Goal: Check status: Check status

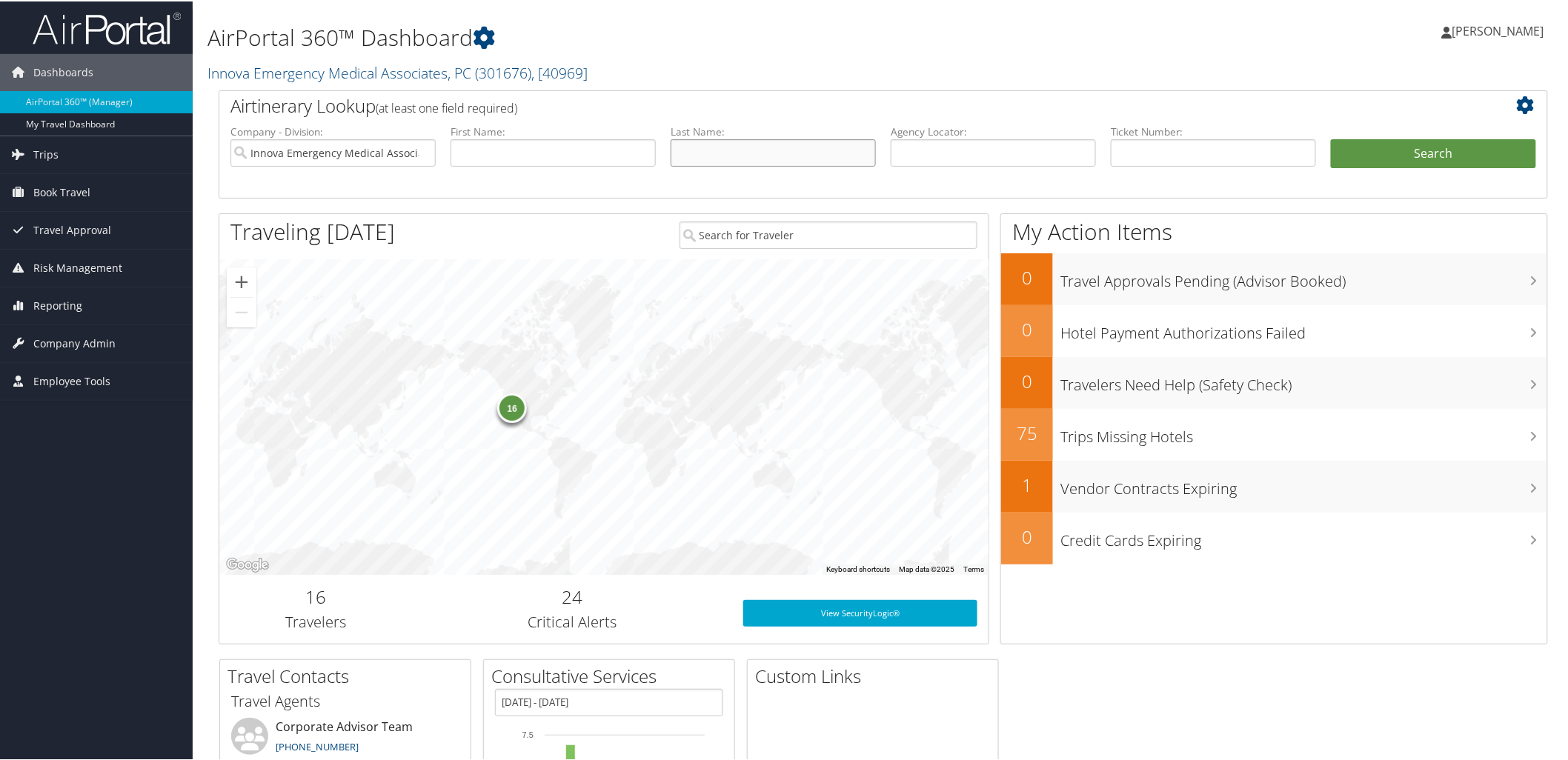
click at [834, 158] on input "text" at bounding box center [773, 151] width 206 height 27
click at [703, 143] on input "cat" at bounding box center [773, 151] width 206 height 27
type input "Catmull"
click at [1353, 154] on button "Search" at bounding box center [1433, 152] width 206 height 29
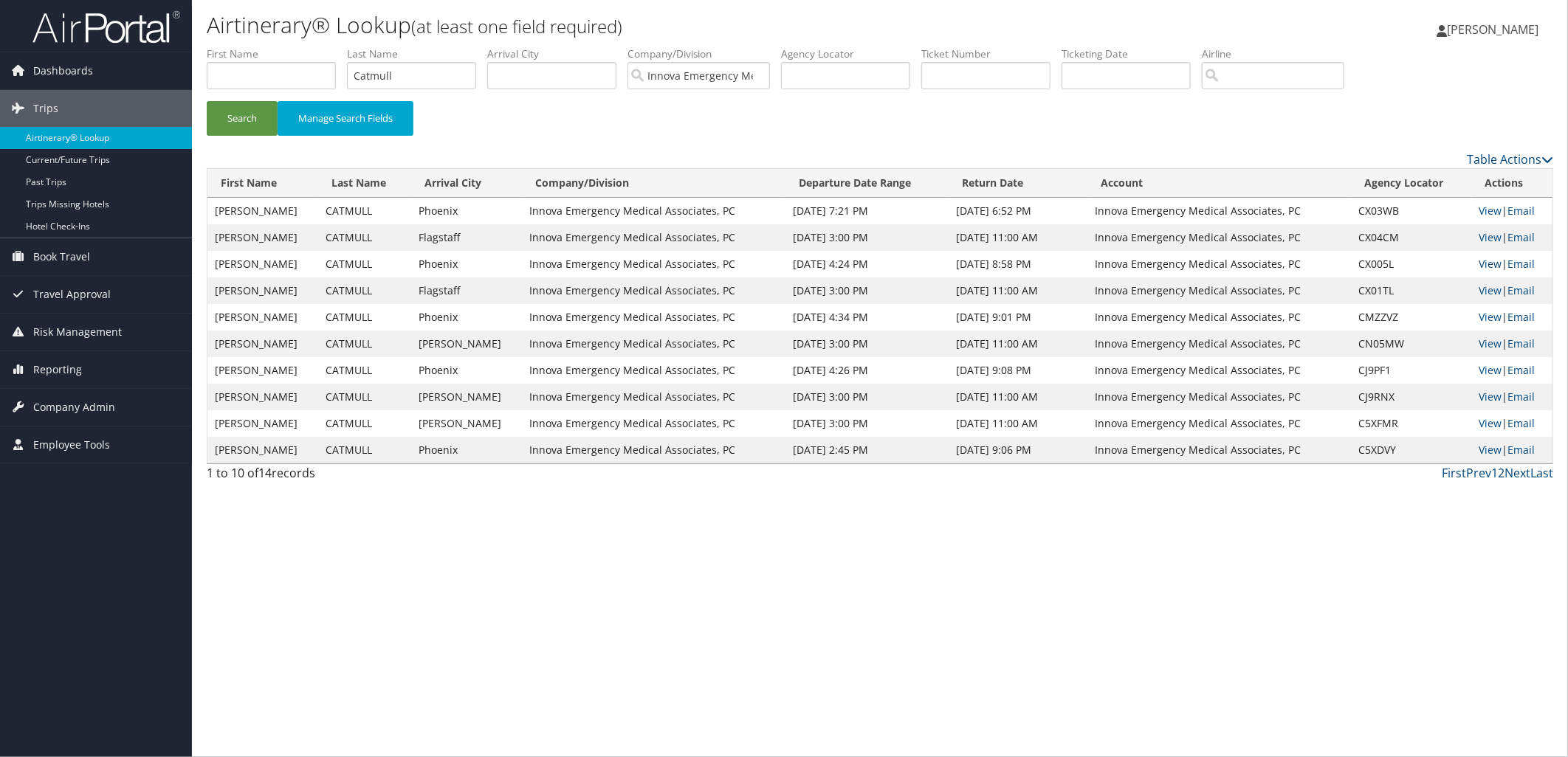
click at [1479, 263] on link "View" at bounding box center [1490, 263] width 23 height 14
click at [1490, 290] on link "View" at bounding box center [1490, 290] width 23 height 14
click at [1371, 578] on div "Airtinerary® Lookup (at least one field required) Anna Olson Anna Olson My Sett…" at bounding box center [879, 378] width 1376 height 757
click at [1493, 346] on link "View" at bounding box center [1490, 343] width 23 height 14
click at [388, 69] on input "Catmull" at bounding box center [411, 75] width 129 height 27
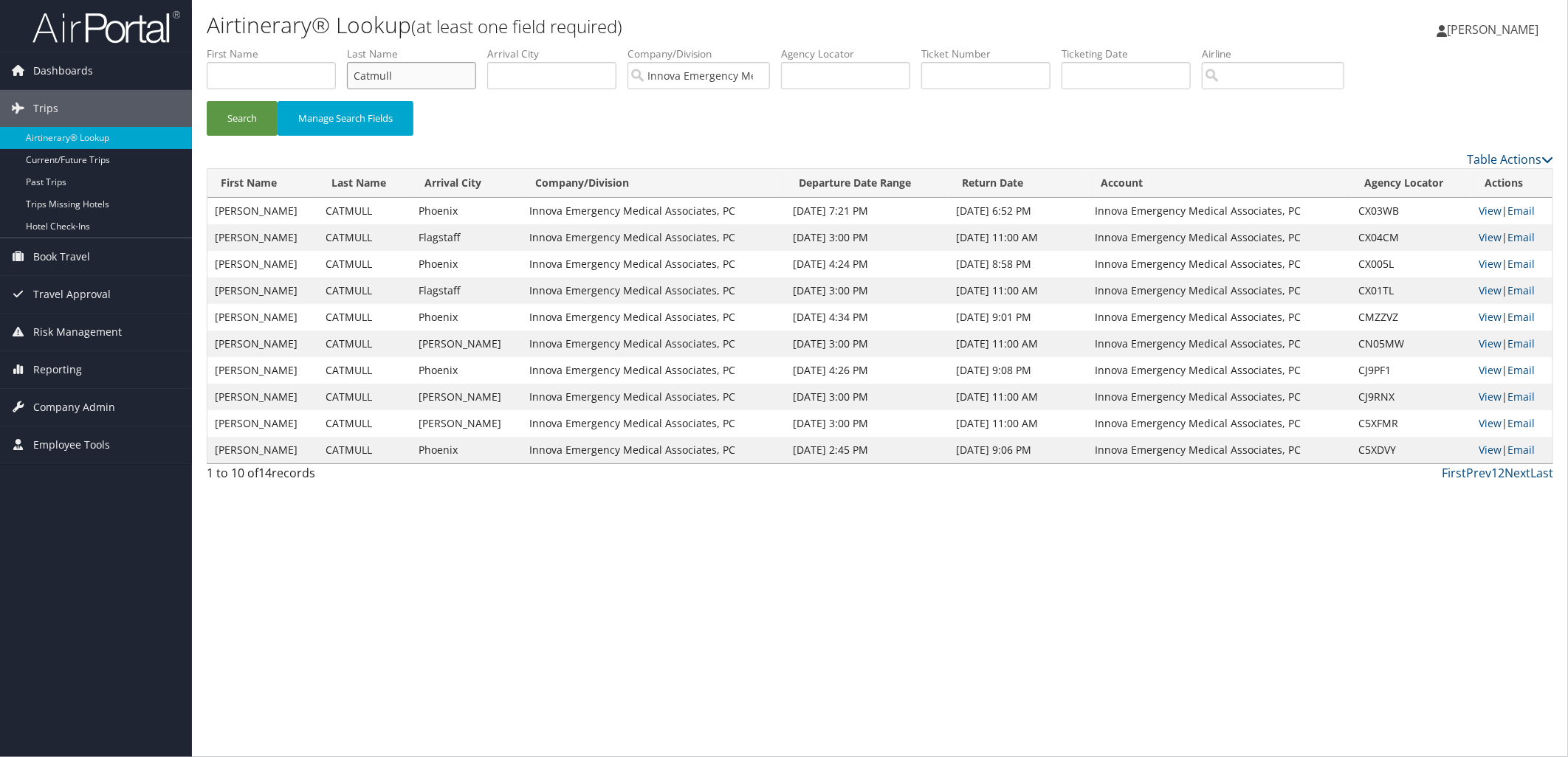
click at [388, 69] on input "Catmull" at bounding box center [411, 75] width 129 height 27
click at [206, 101] on button "Search" at bounding box center [241, 118] width 71 height 35
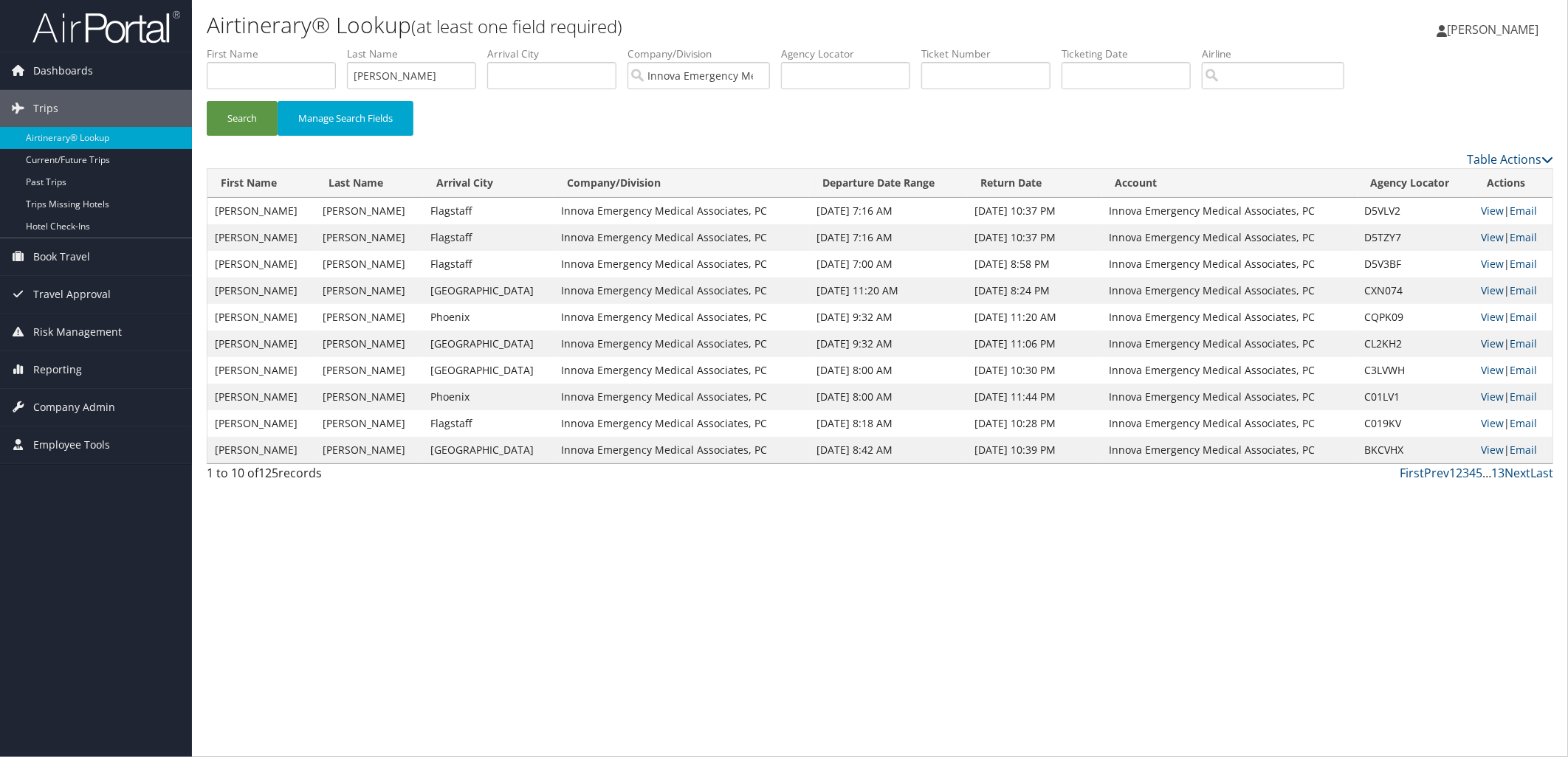
click at [1486, 344] on link "View" at bounding box center [1493, 343] width 23 height 14
click at [404, 69] on input "amiott" at bounding box center [411, 75] width 129 height 27
type input "Catmull"
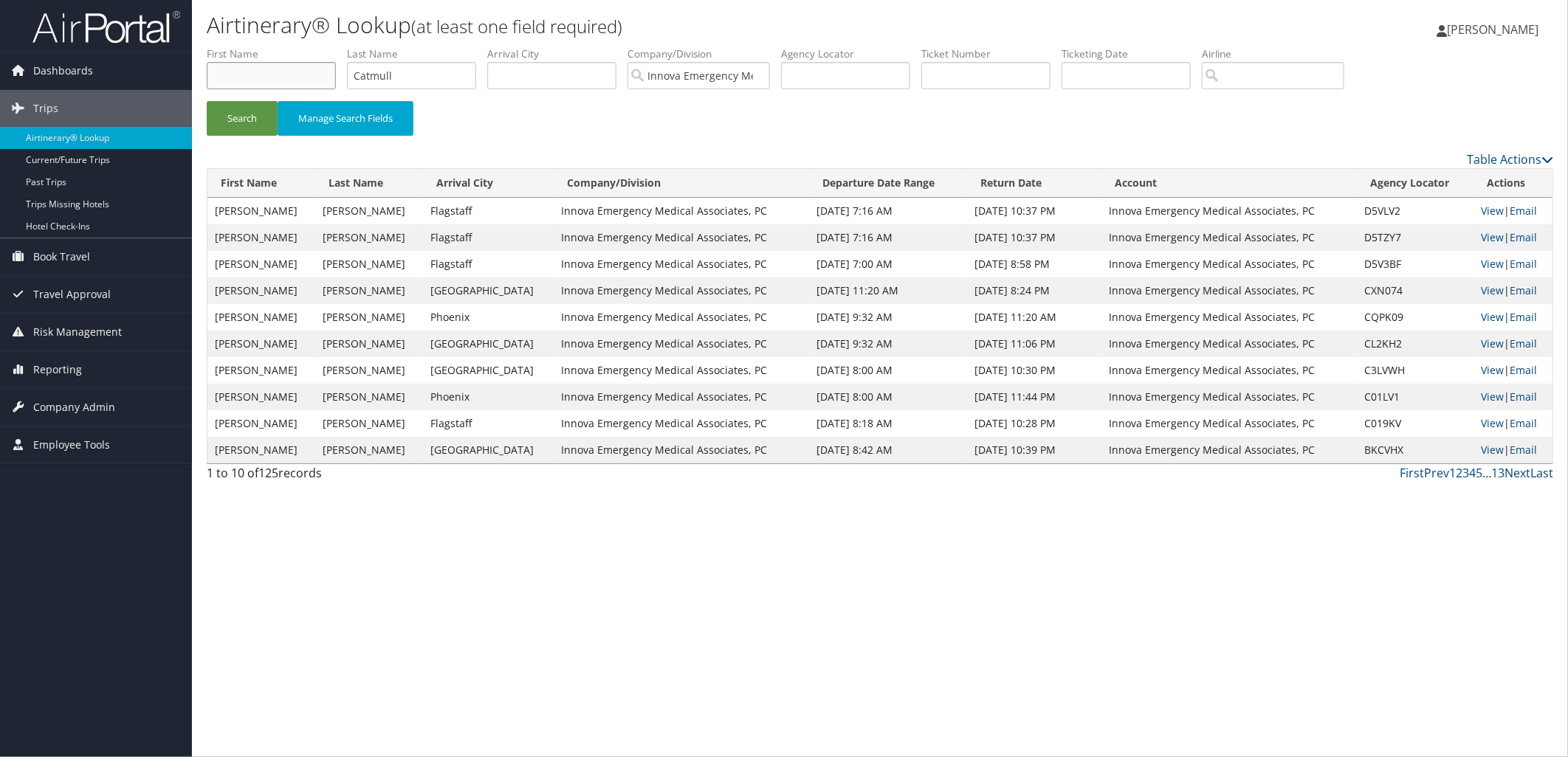
type input "Shawn"
click at [270, 113] on button "Search" at bounding box center [241, 118] width 71 height 35
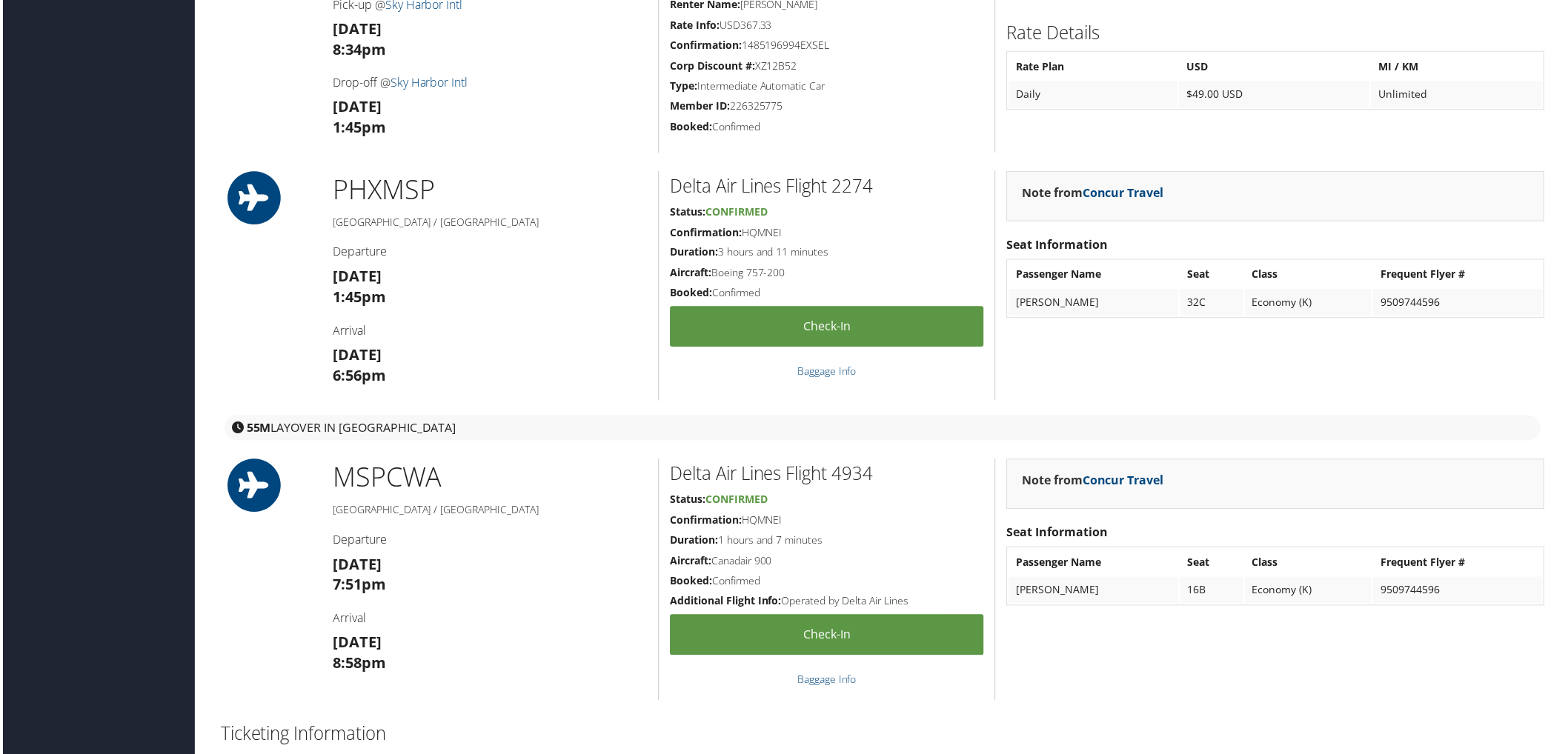
scroll to position [1399, 0]
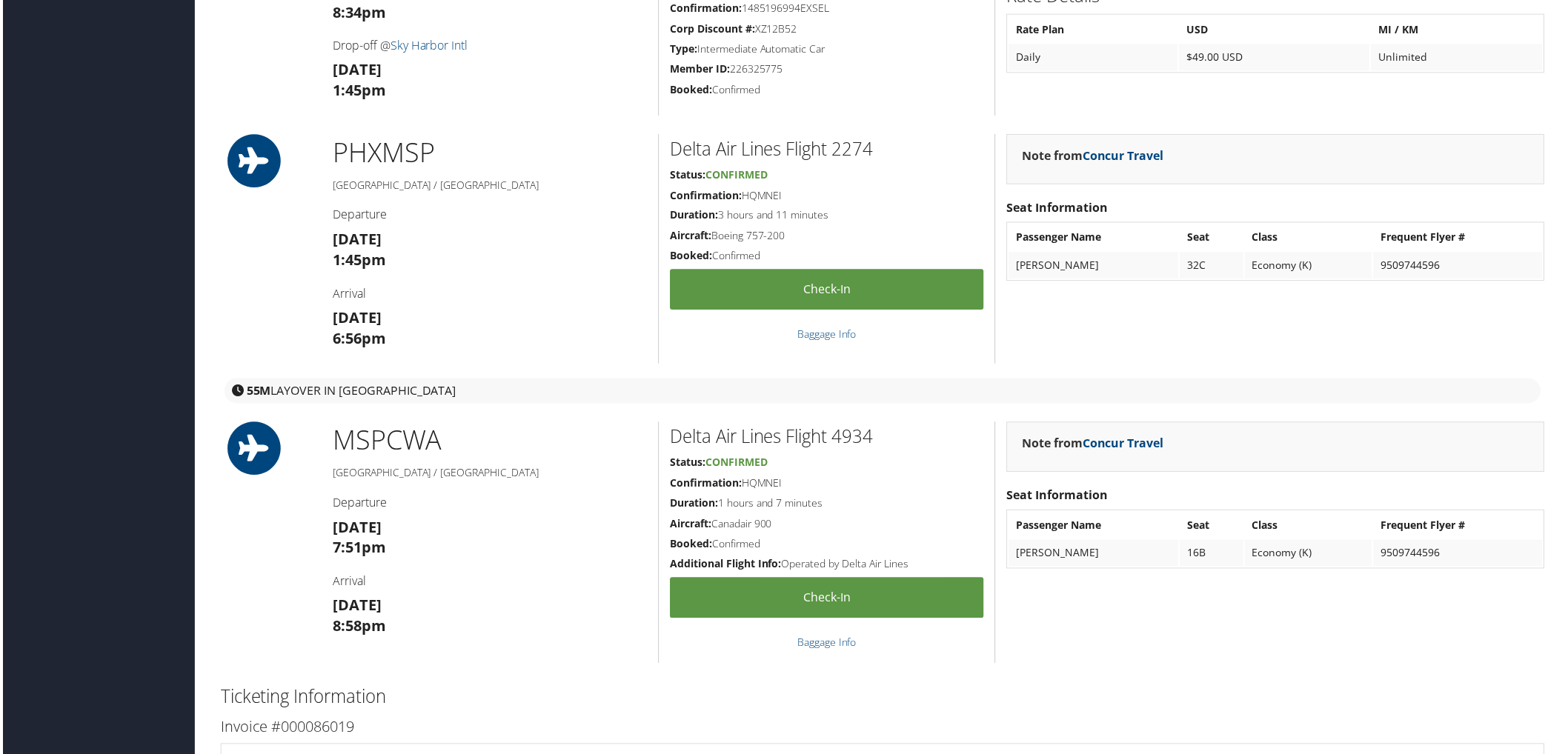
click at [1202, 687] on h2 "Ticketing Information" at bounding box center [883, 699] width 1329 height 25
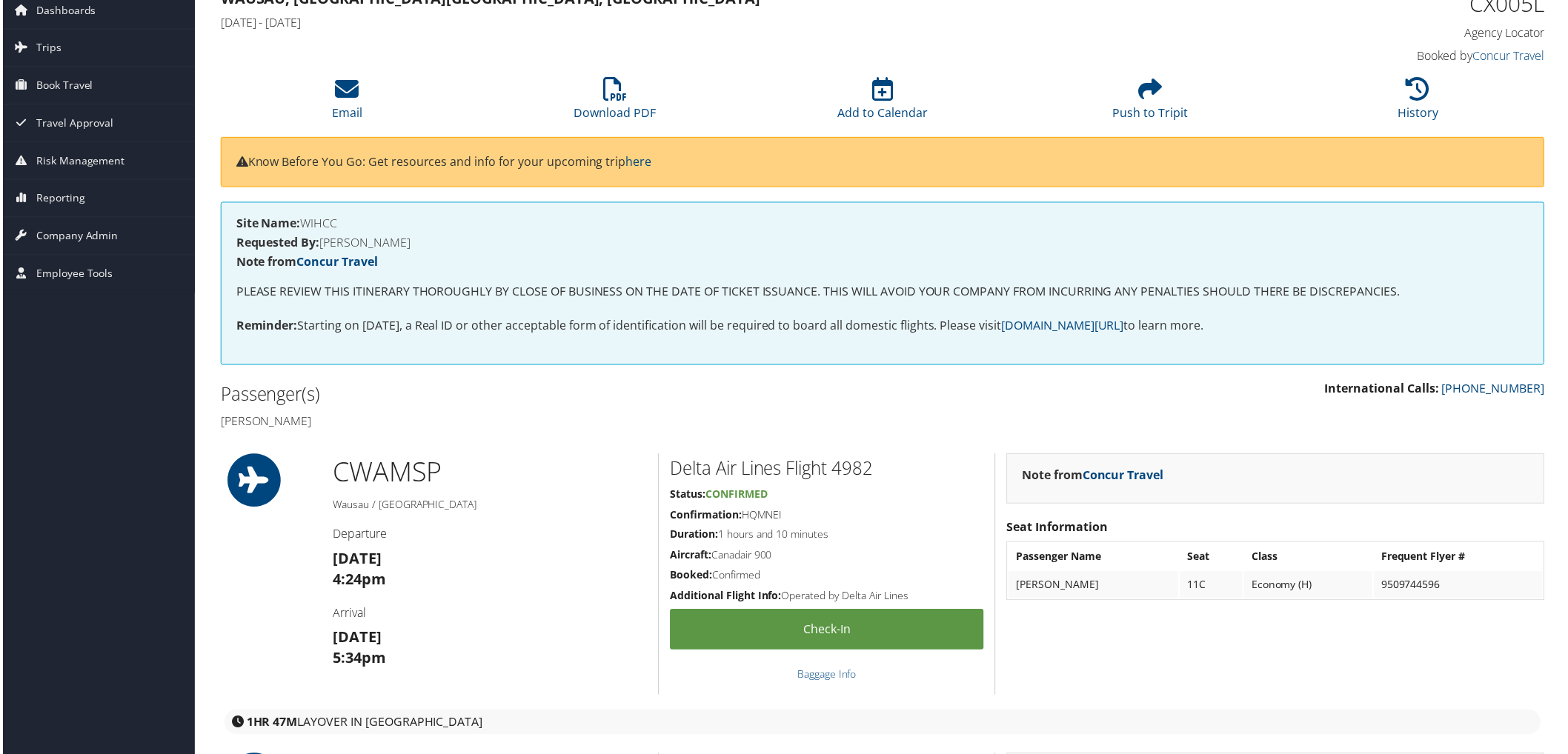
scroll to position [0, 0]
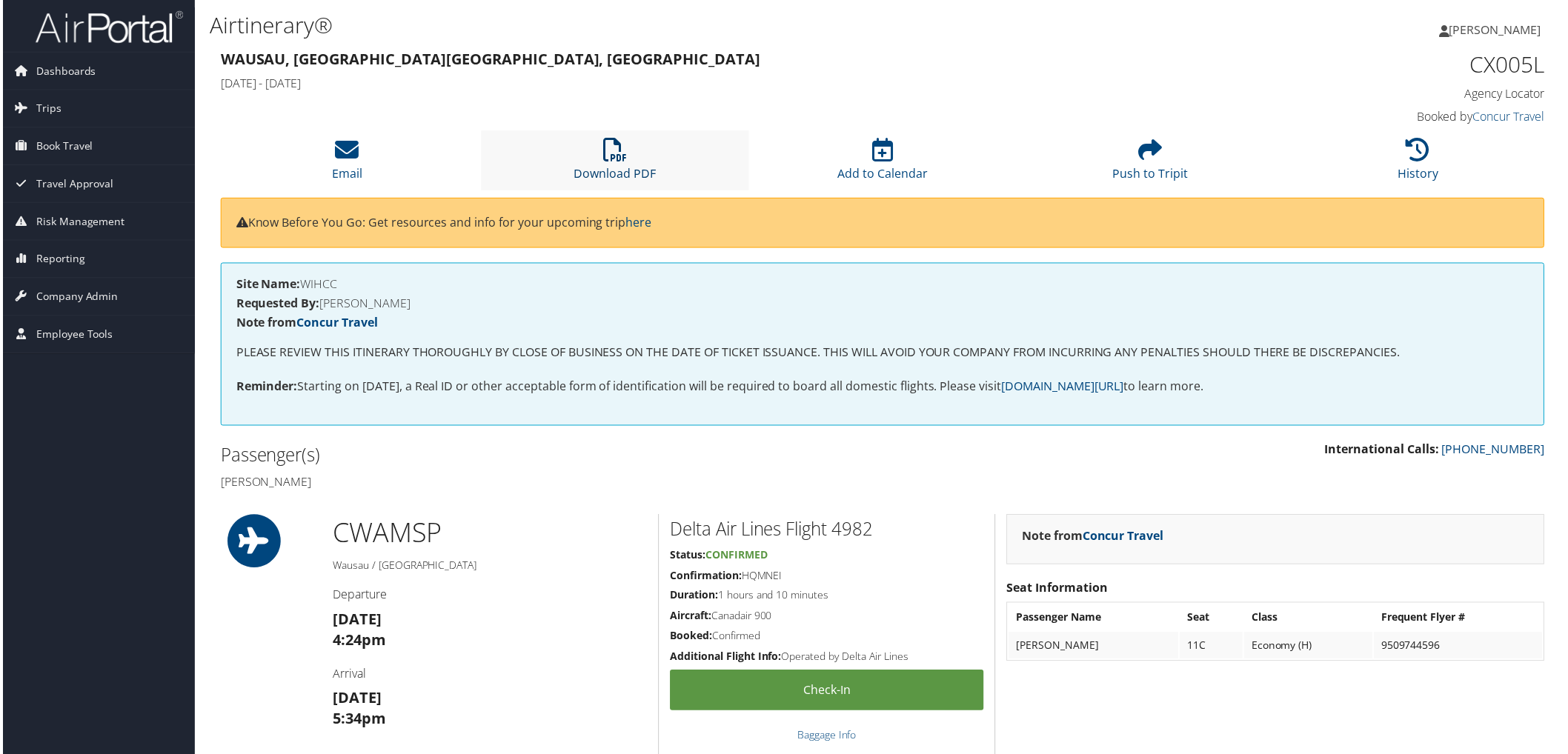
click at [612, 170] on link "Download PDF" at bounding box center [614, 164] width 82 height 35
click at [1489, 476] on div "International Calls: 800-600-3737 Passenger(s) Shawn paul Catmull" at bounding box center [883, 470] width 1352 height 56
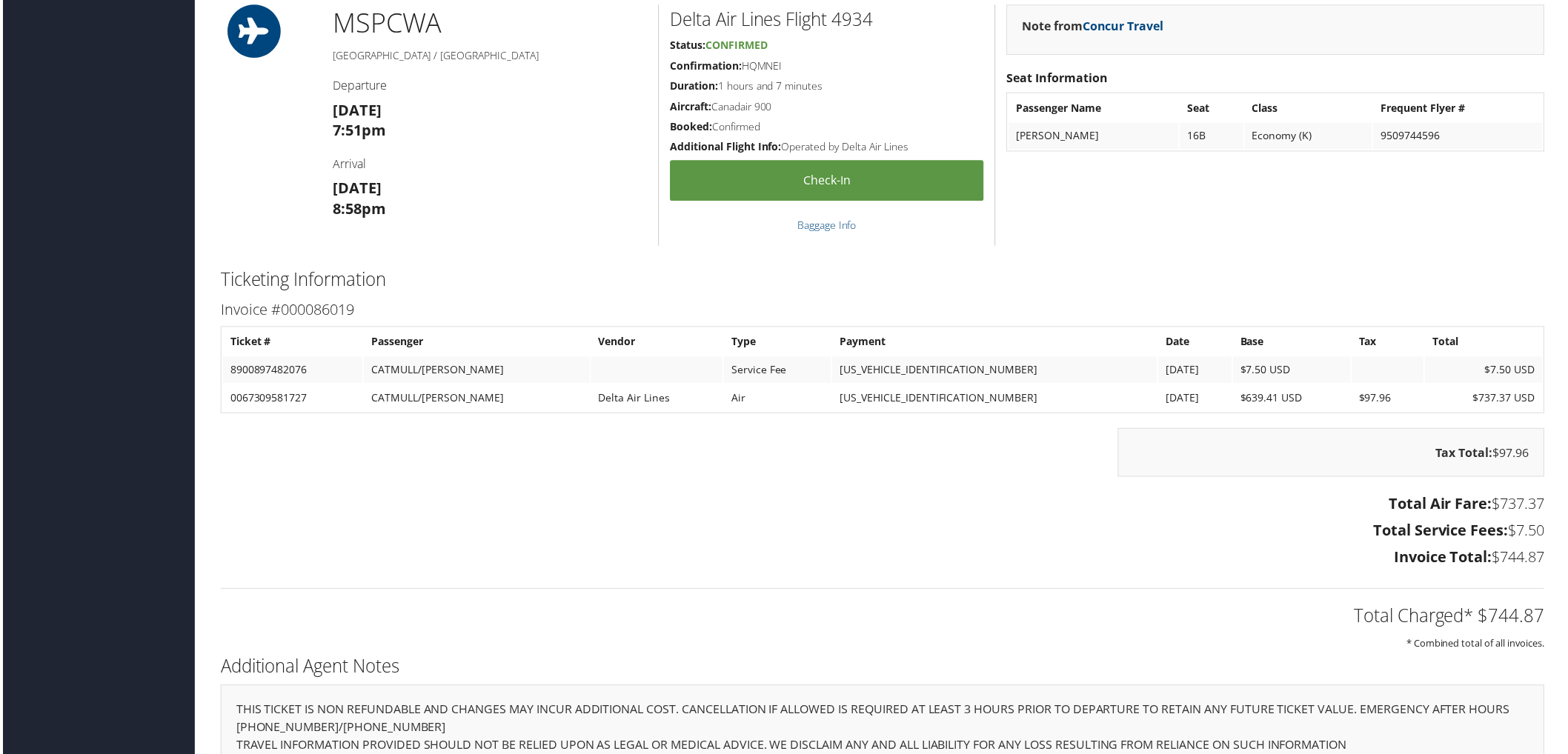
scroll to position [1915, 0]
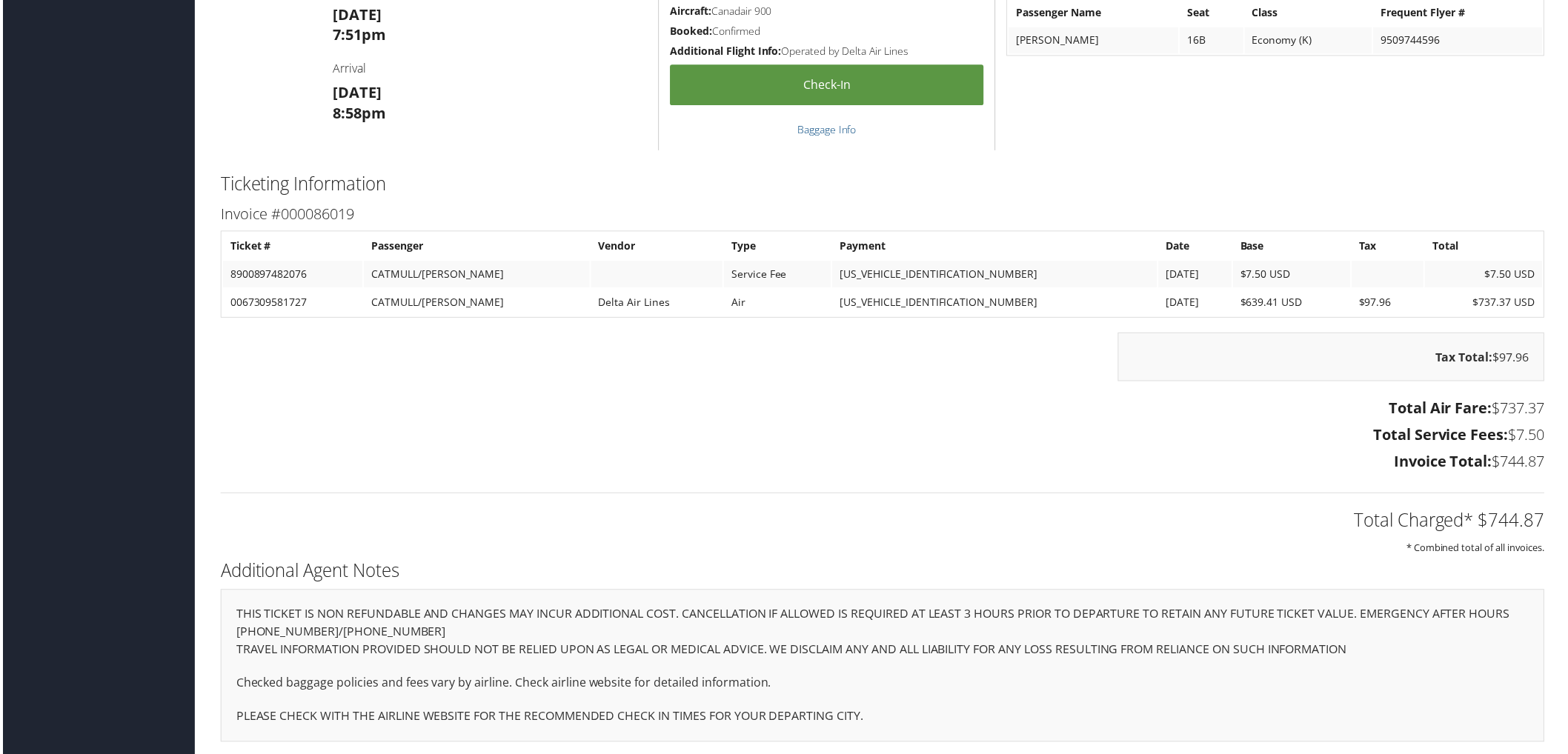
click at [1139, 676] on p "Checked baggage policies and fees vary by airline. Check airline website for de…" at bounding box center [883, 686] width 1298 height 20
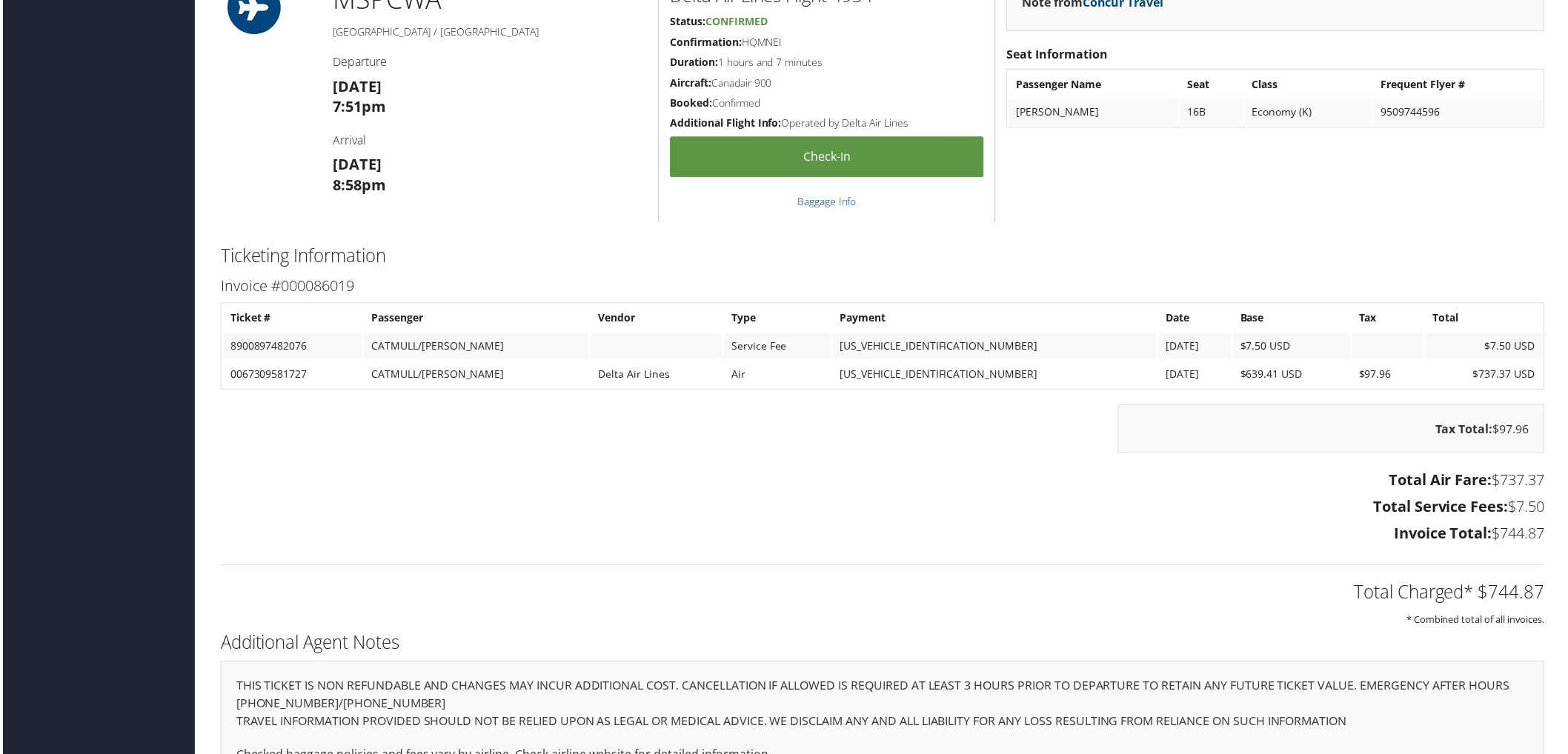
scroll to position [1750, 0]
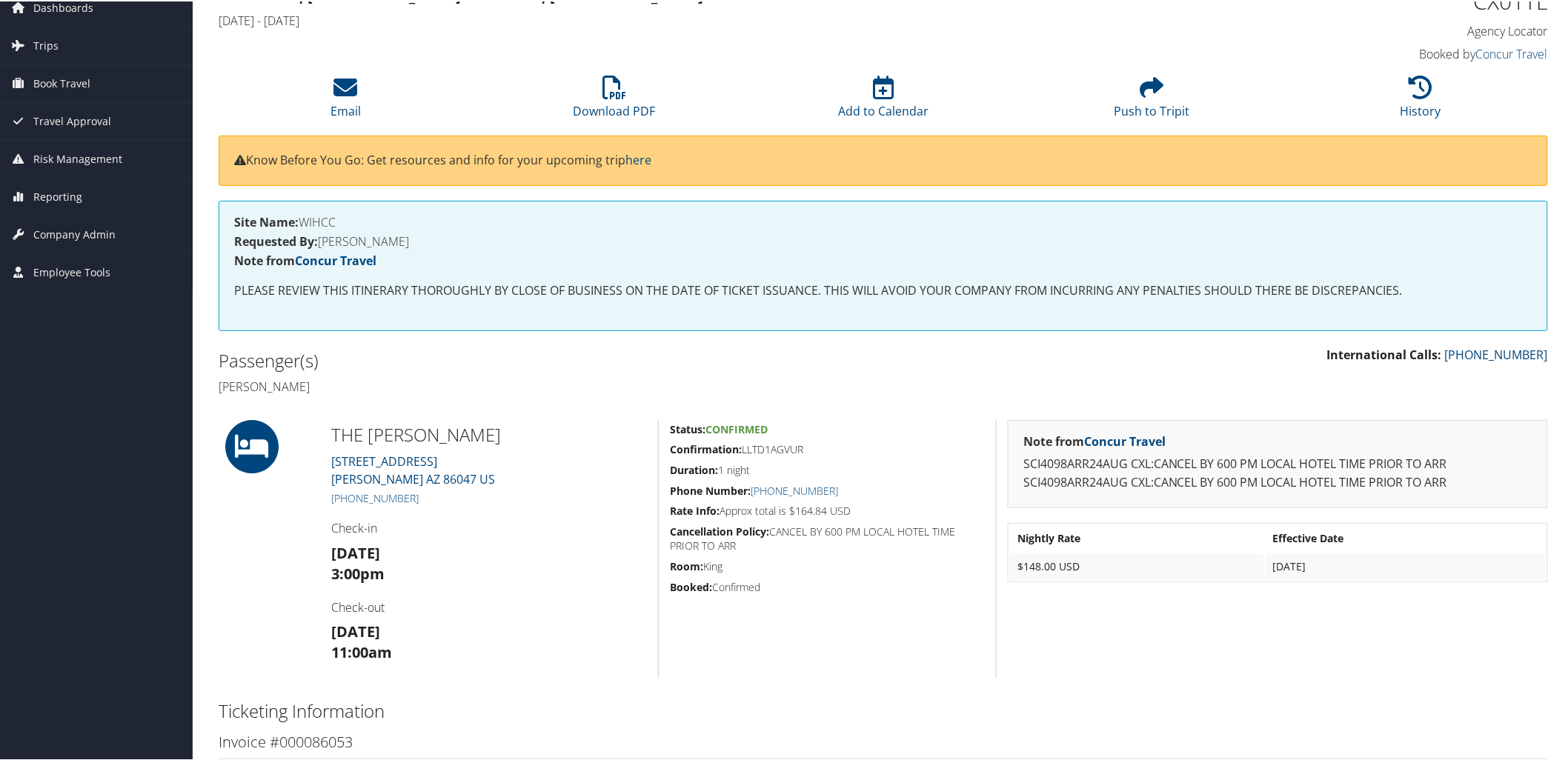
scroll to position [165, 0]
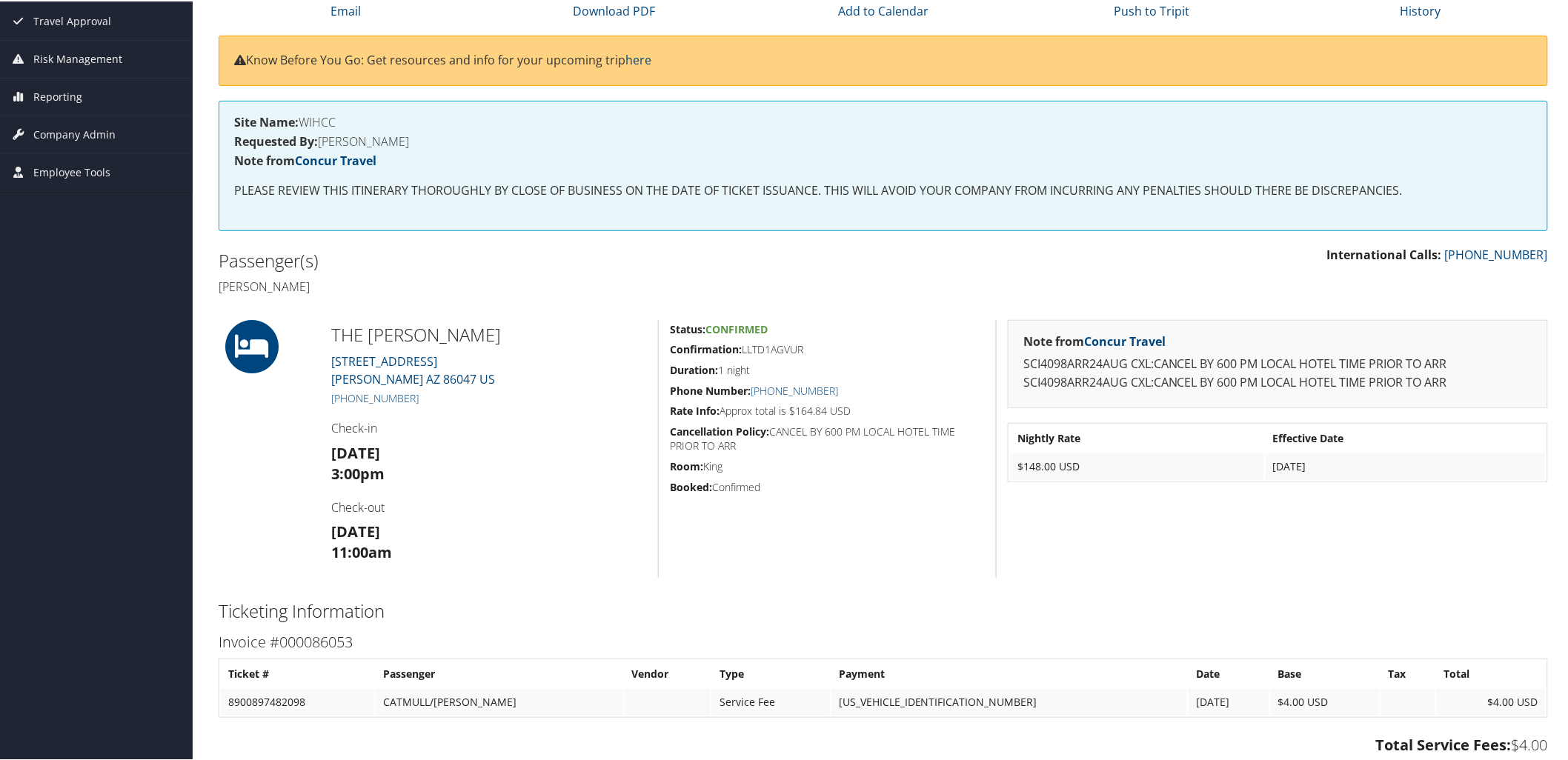
click at [1367, 509] on div "Note from Concur Travel SCI4098ARR24AUG CXL:CANCEL BY 600 PM LOCAL HOTEL TIME P…" at bounding box center [1277, 447] width 563 height 258
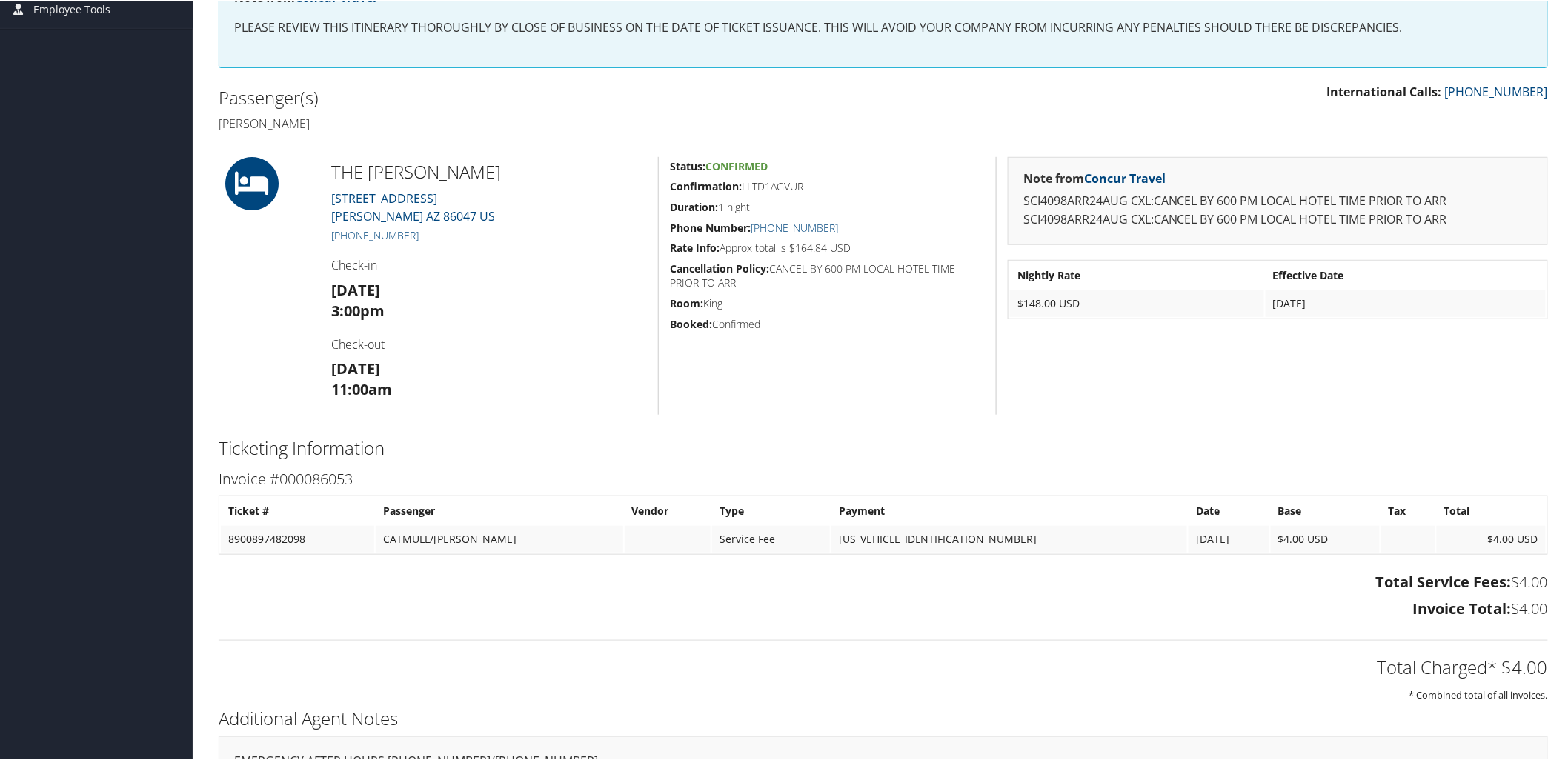
scroll to position [329, 0]
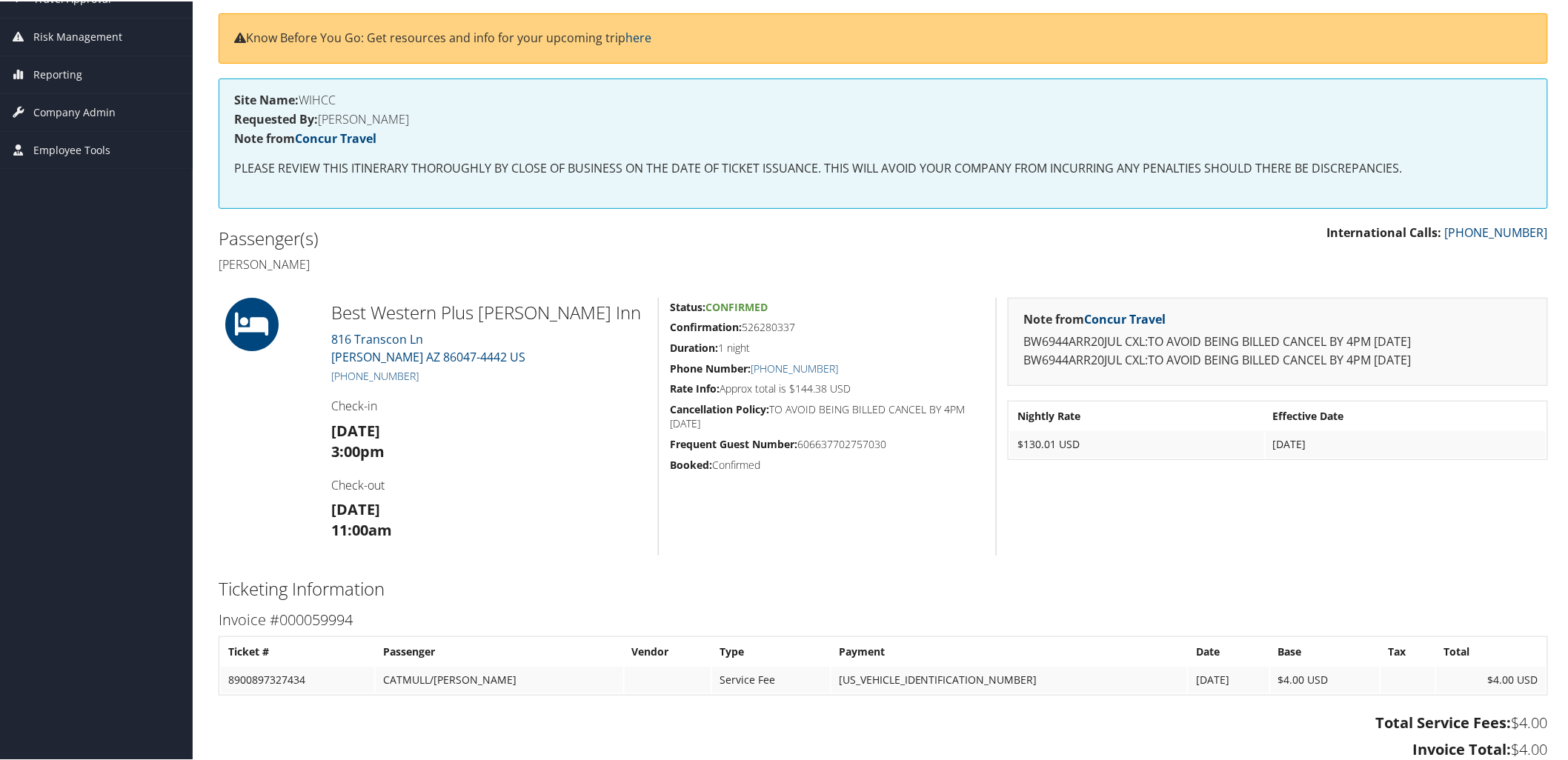
scroll to position [82, 0]
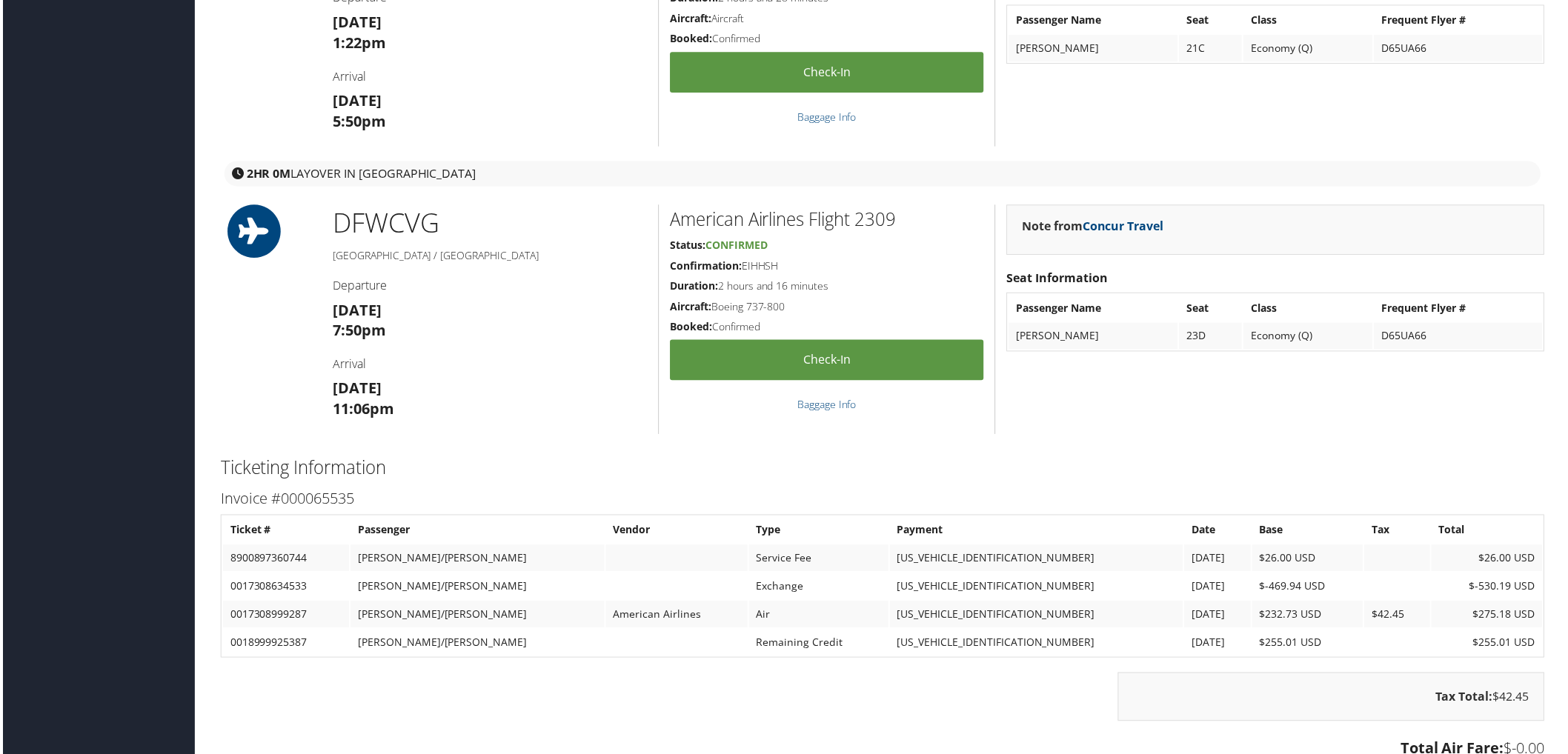
scroll to position [1809, 0]
